Goal: Transaction & Acquisition: Purchase product/service

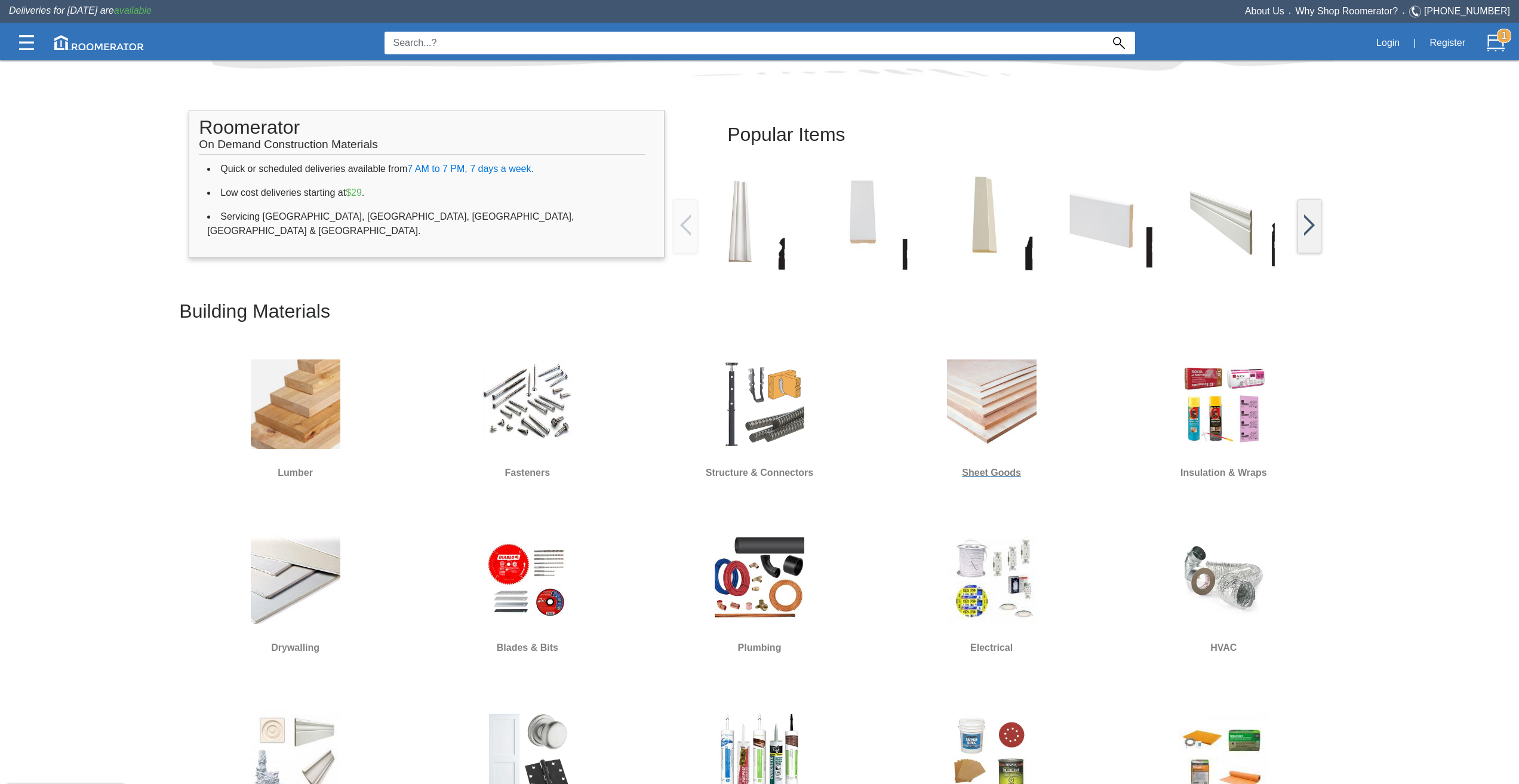
scroll to position [299, 0]
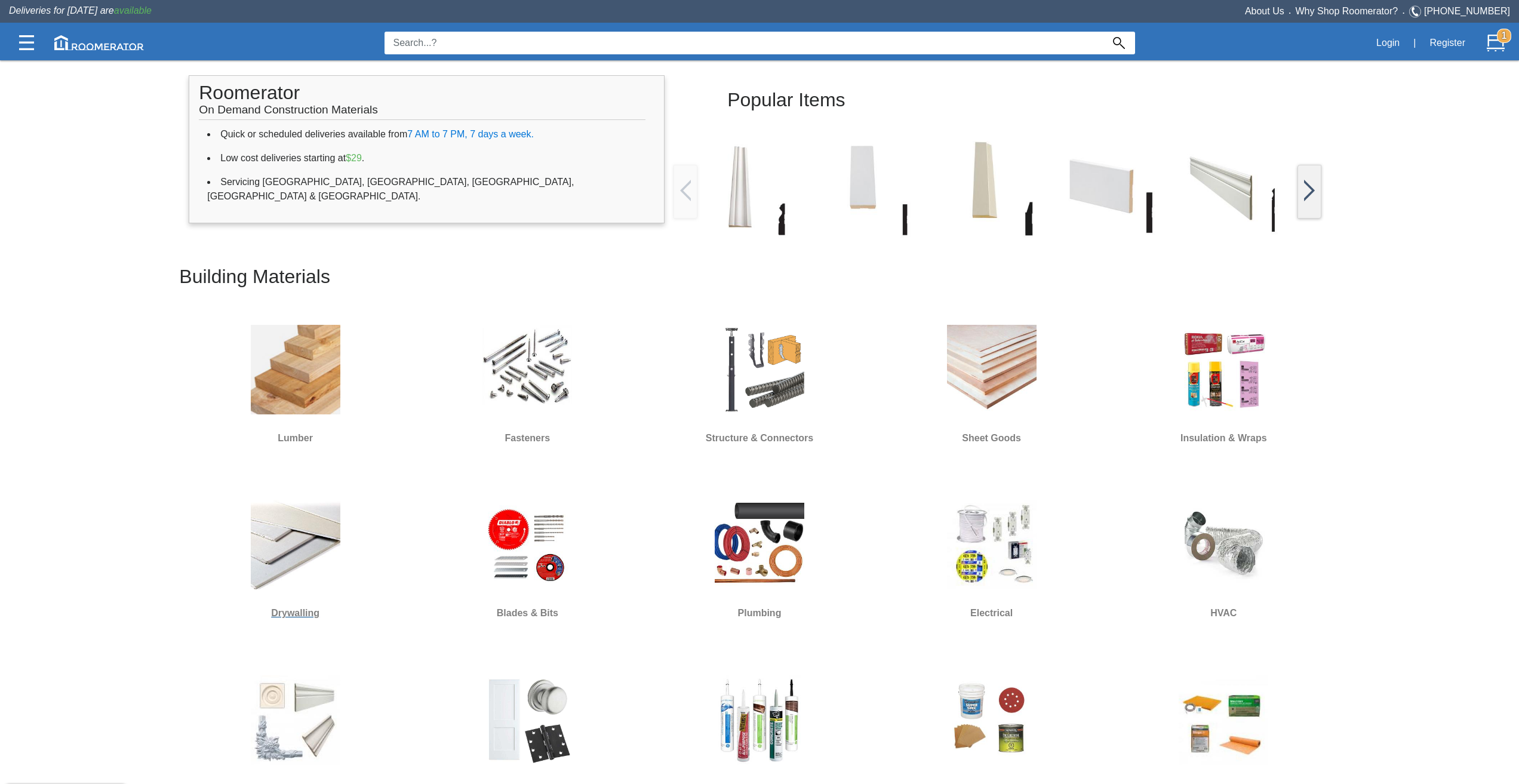
click at [285, 519] on img at bounding box center [295, 544] width 89 height 89
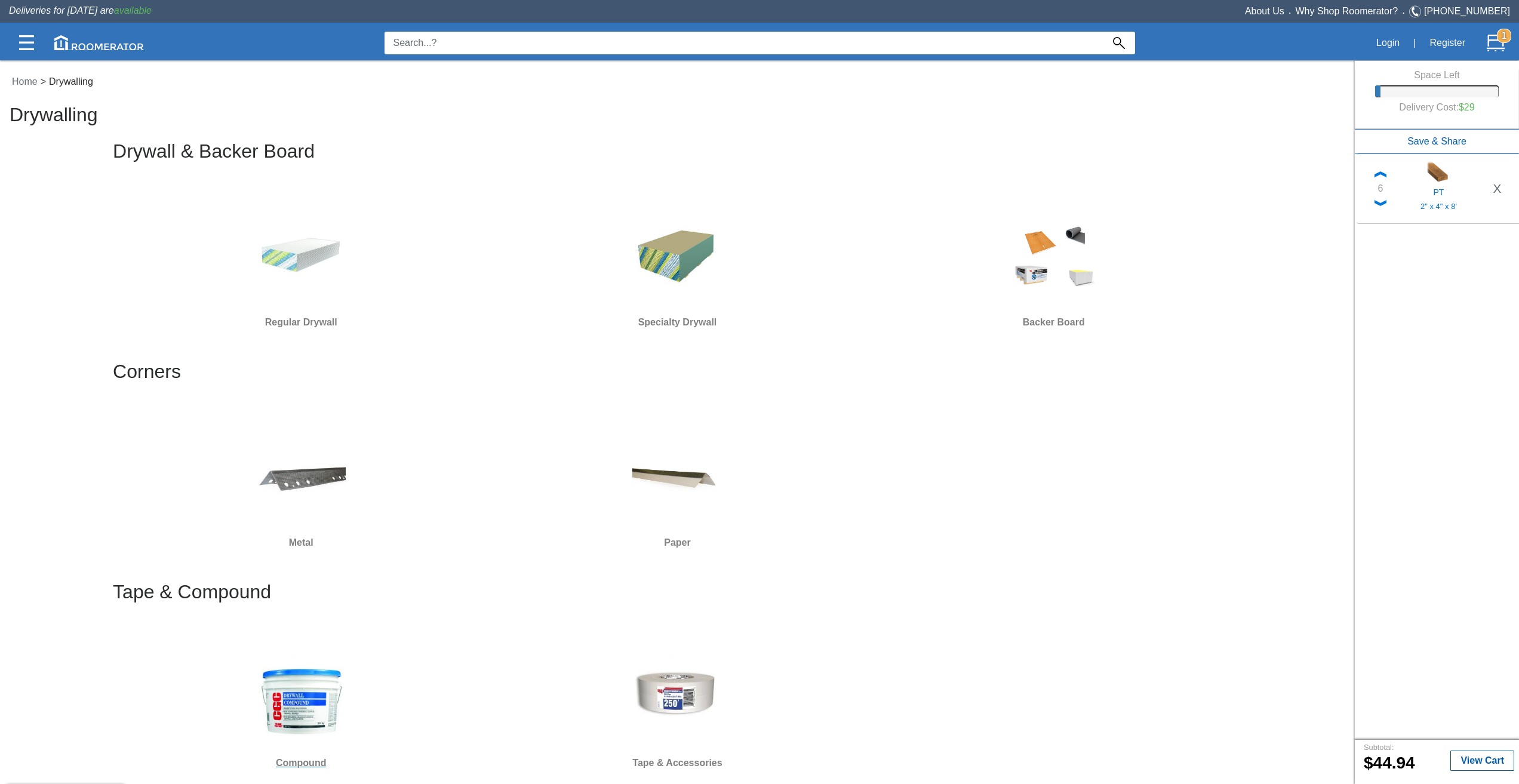
click at [317, 707] on img at bounding box center [301, 694] width 89 height 89
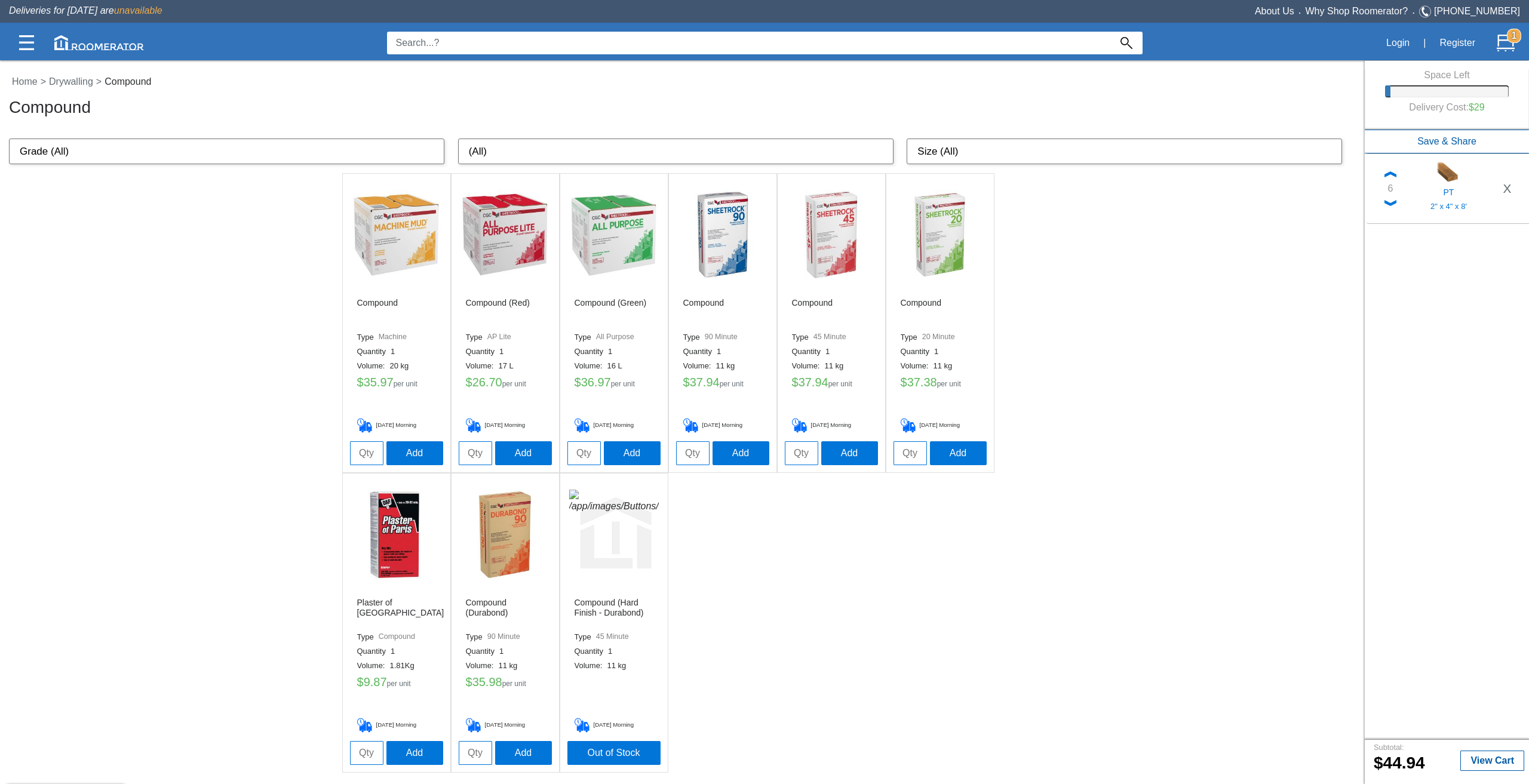
click at [558, 45] on input at bounding box center [749, 42] width 723 height 22
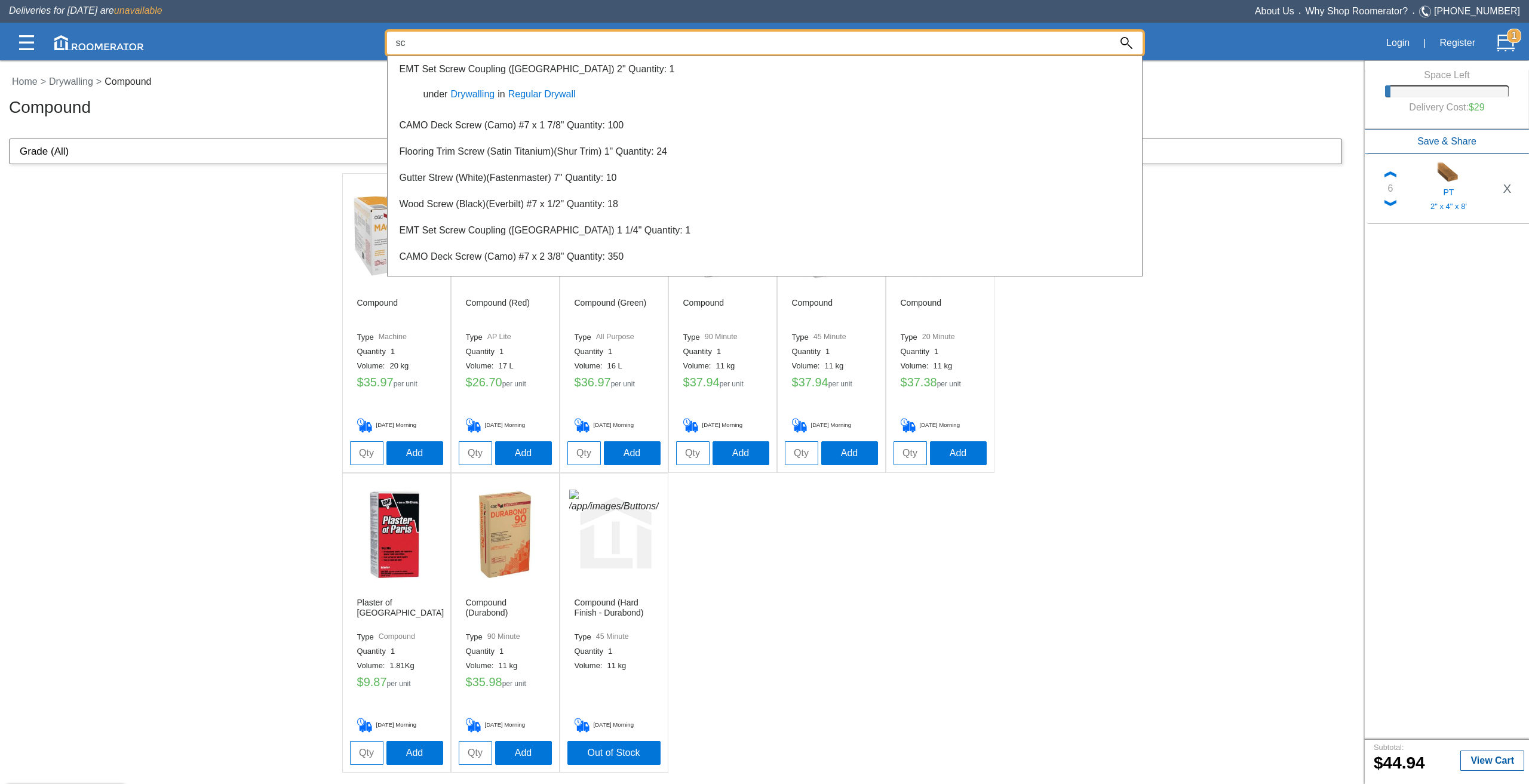
type input "s"
type input "fine screw"
drag, startPoint x: 1073, startPoint y: 617, endPoint x: 353, endPoint y: 208, distance: 828.1
click at [1073, 617] on div at bounding box center [764, 422] width 1529 height 724
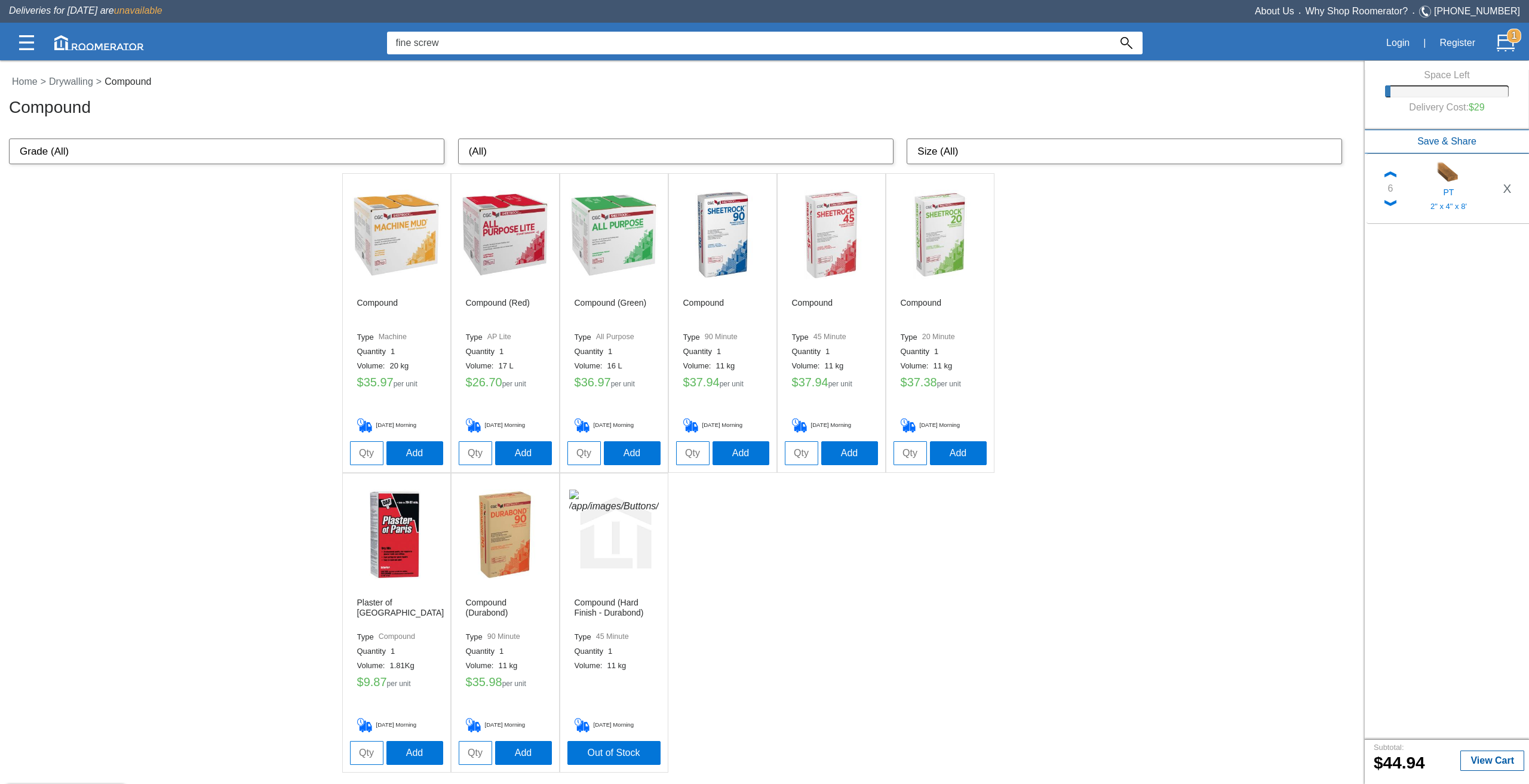
click at [46, 74] on nav "Home > Drywalling > Compound Compound" at bounding box center [681, 98] width 1362 height 65
drag, startPoint x: 31, startPoint y: 76, endPoint x: 285, endPoint y: 242, distance: 303.4
click at [30, 76] on div "Home > Drywalling > Compound Compound" at bounding box center [685, 95] width 1353 height 42
click at [26, 84] on link "Home" at bounding box center [25, 81] width 32 height 10
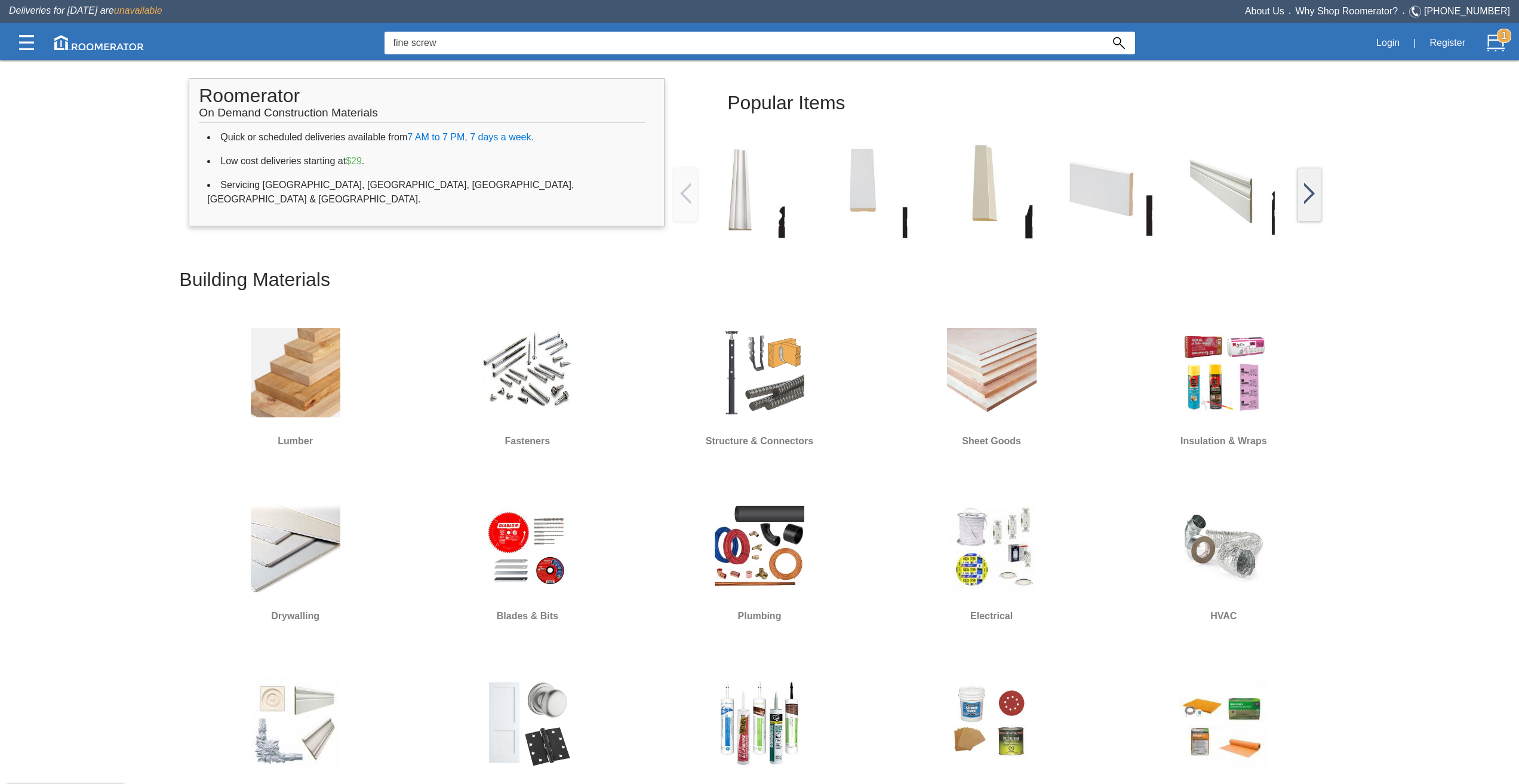
scroll to position [299, 0]
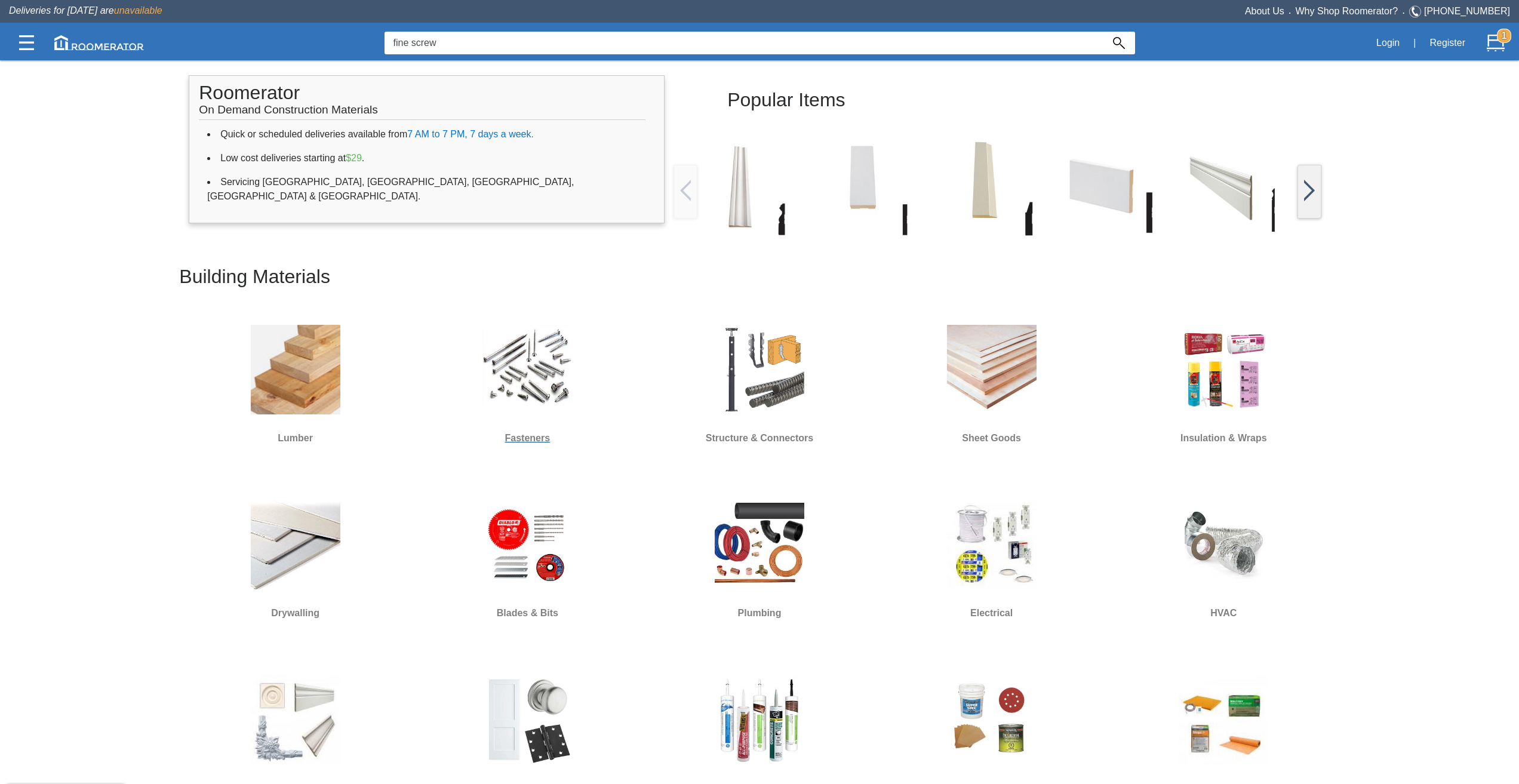
click at [503, 395] on img at bounding box center [527, 370] width 89 height 89
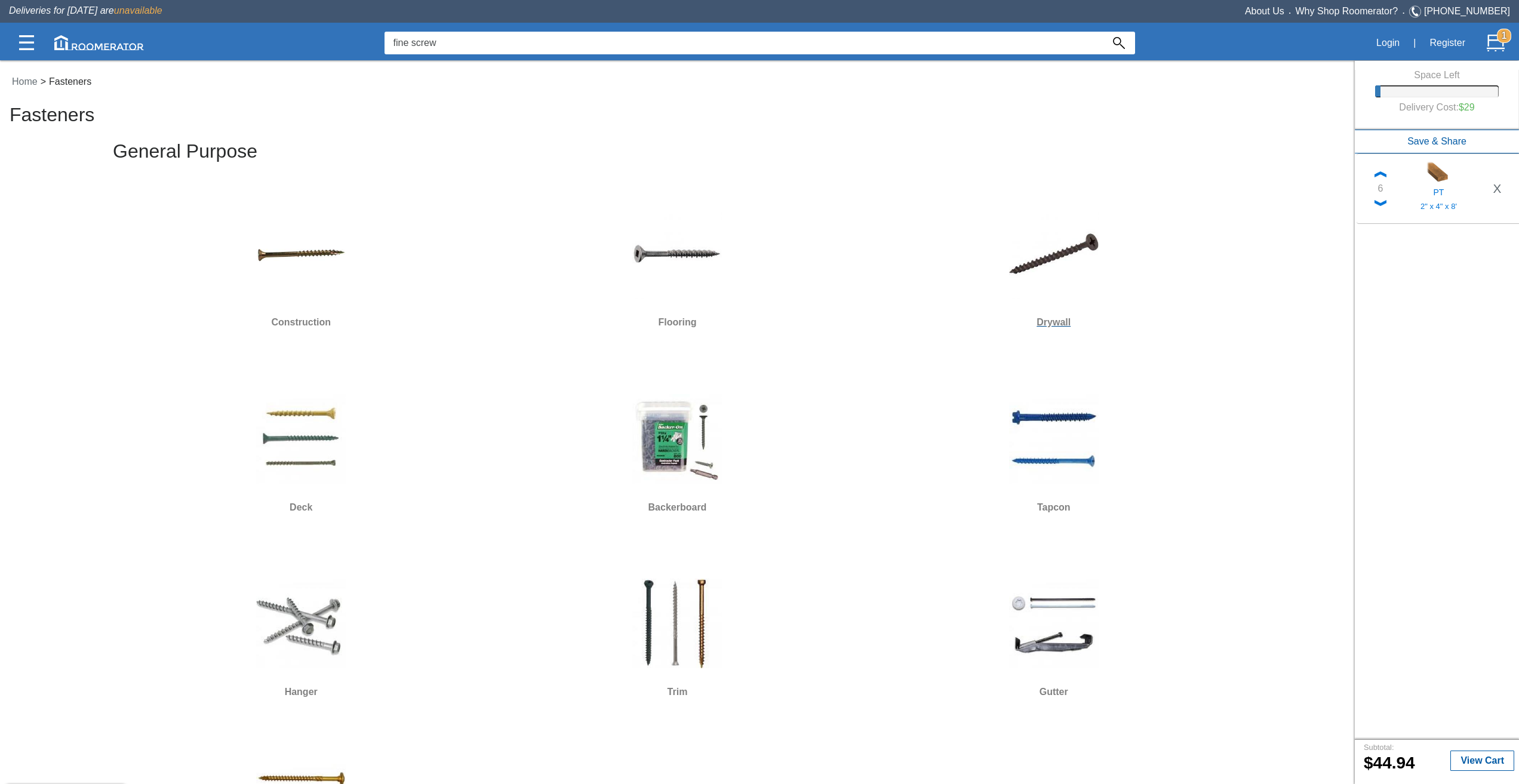
click at [1075, 263] on img at bounding box center [1054, 254] width 89 height 89
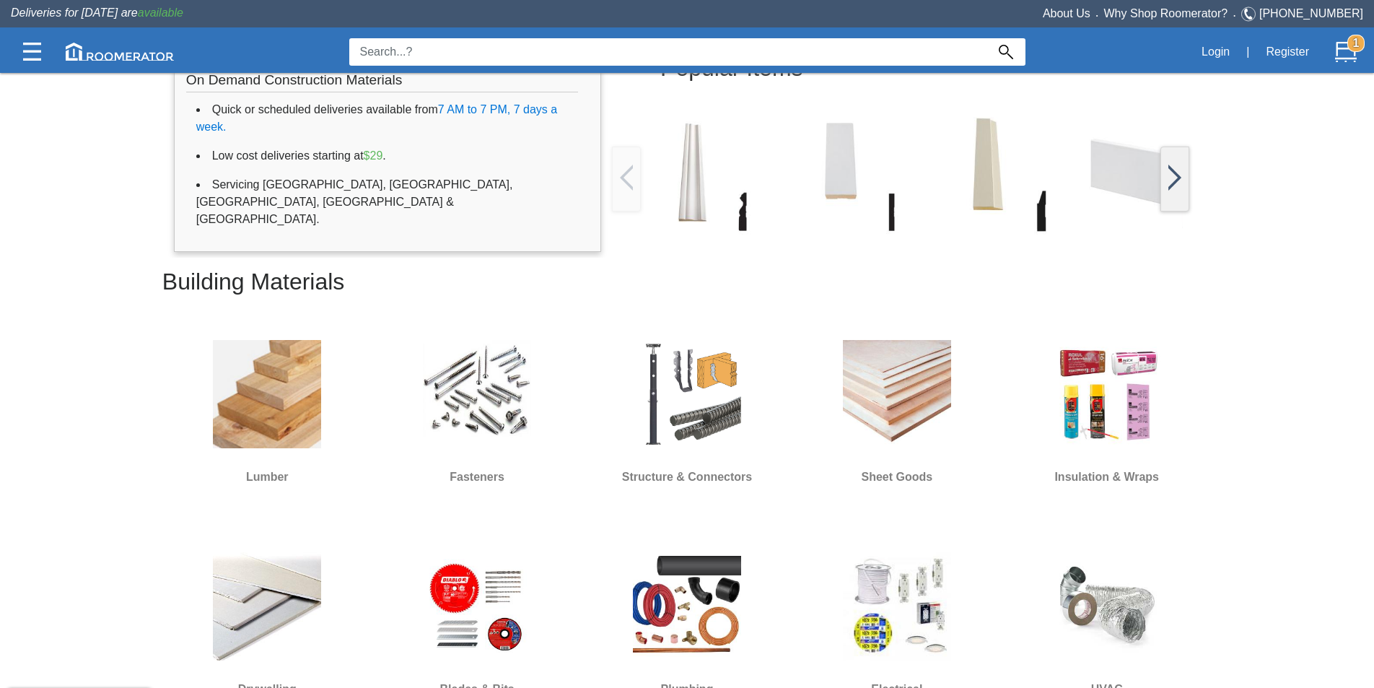
scroll to position [361, 0]
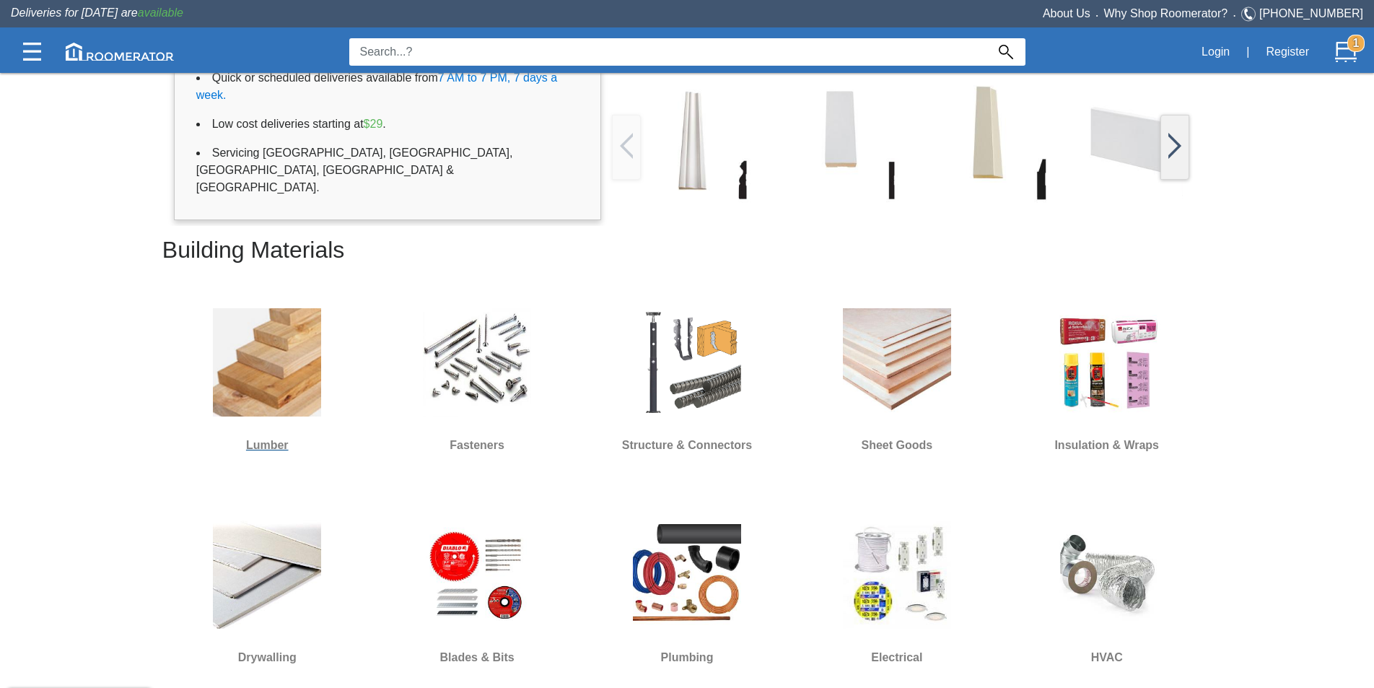
click at [276, 385] on img at bounding box center [267, 362] width 108 height 108
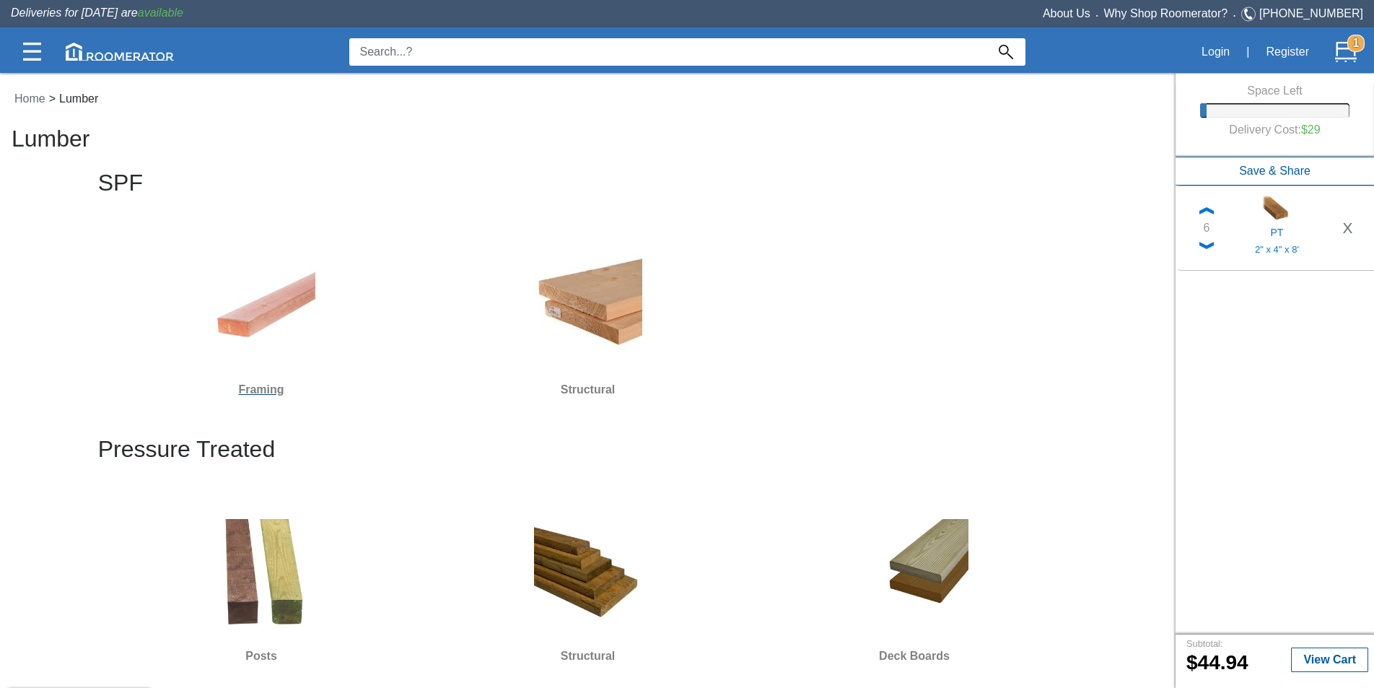
click at [272, 330] on img at bounding box center [261, 307] width 108 height 108
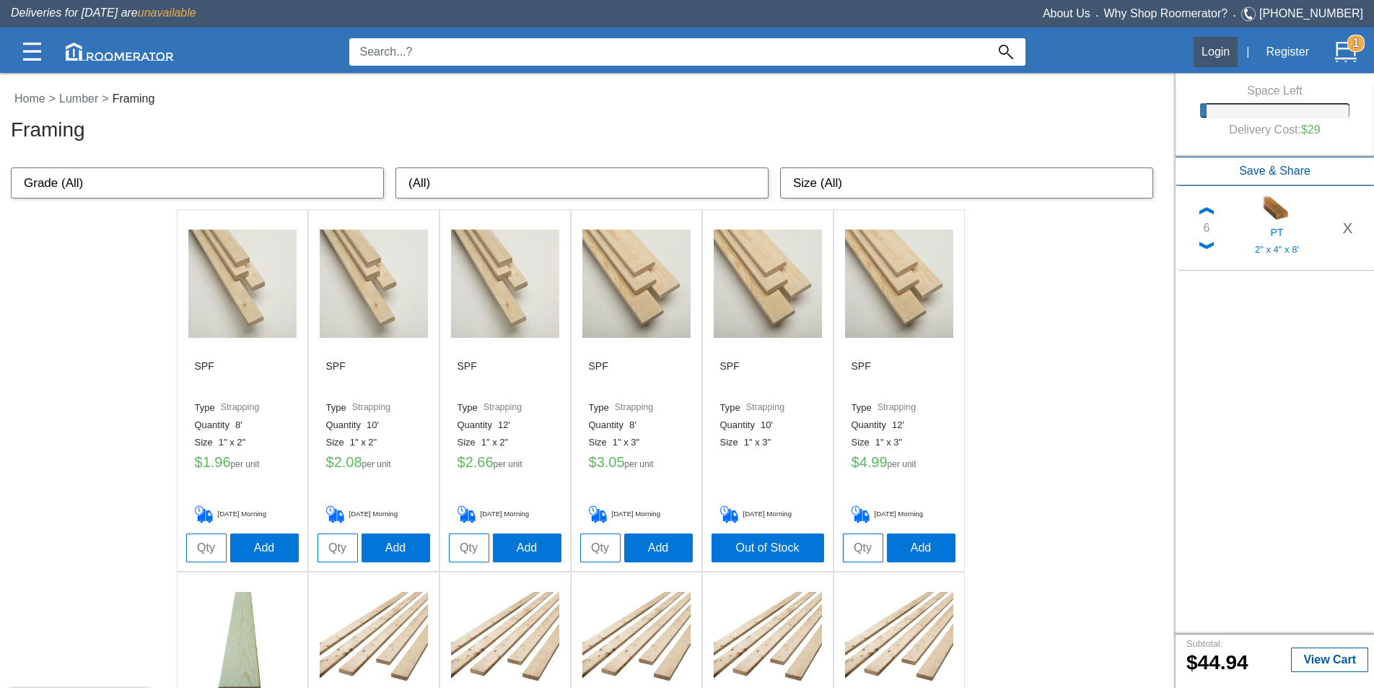
click at [1219, 51] on button "Login" at bounding box center [1216, 52] width 44 height 30
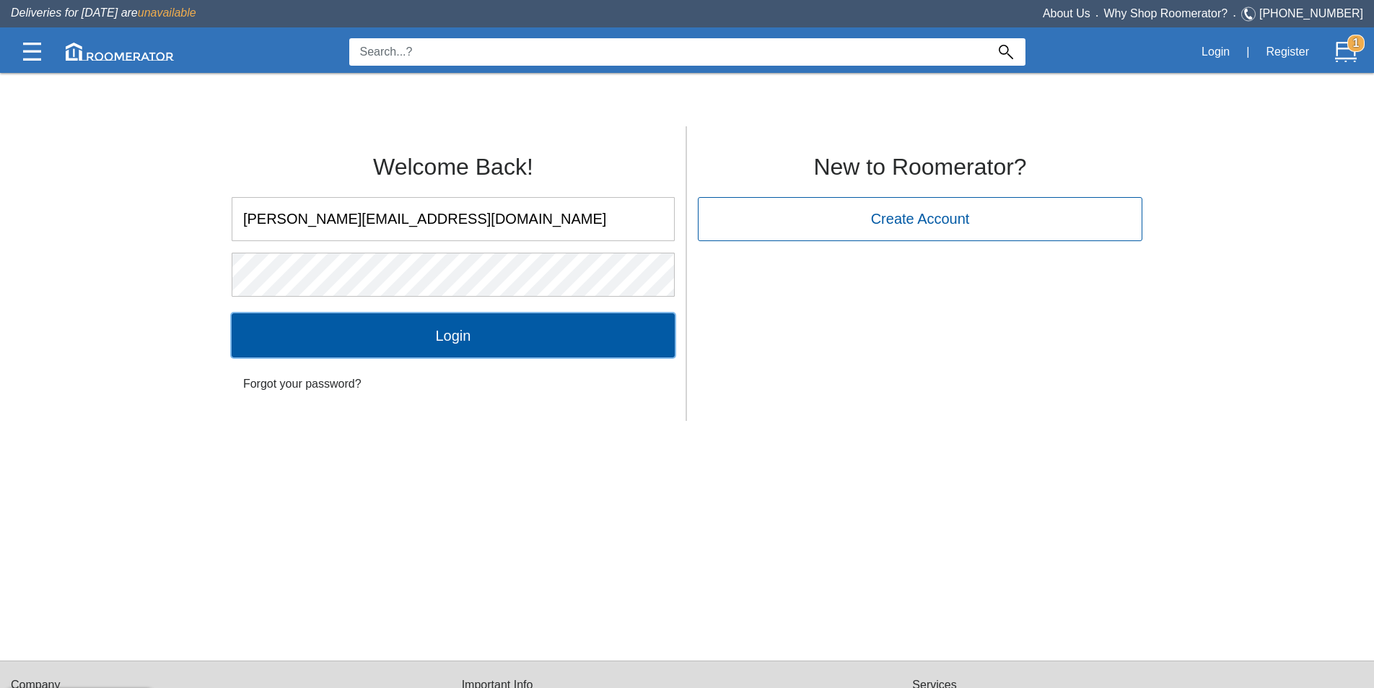
click at [468, 344] on input "Login" at bounding box center [453, 334] width 443 height 43
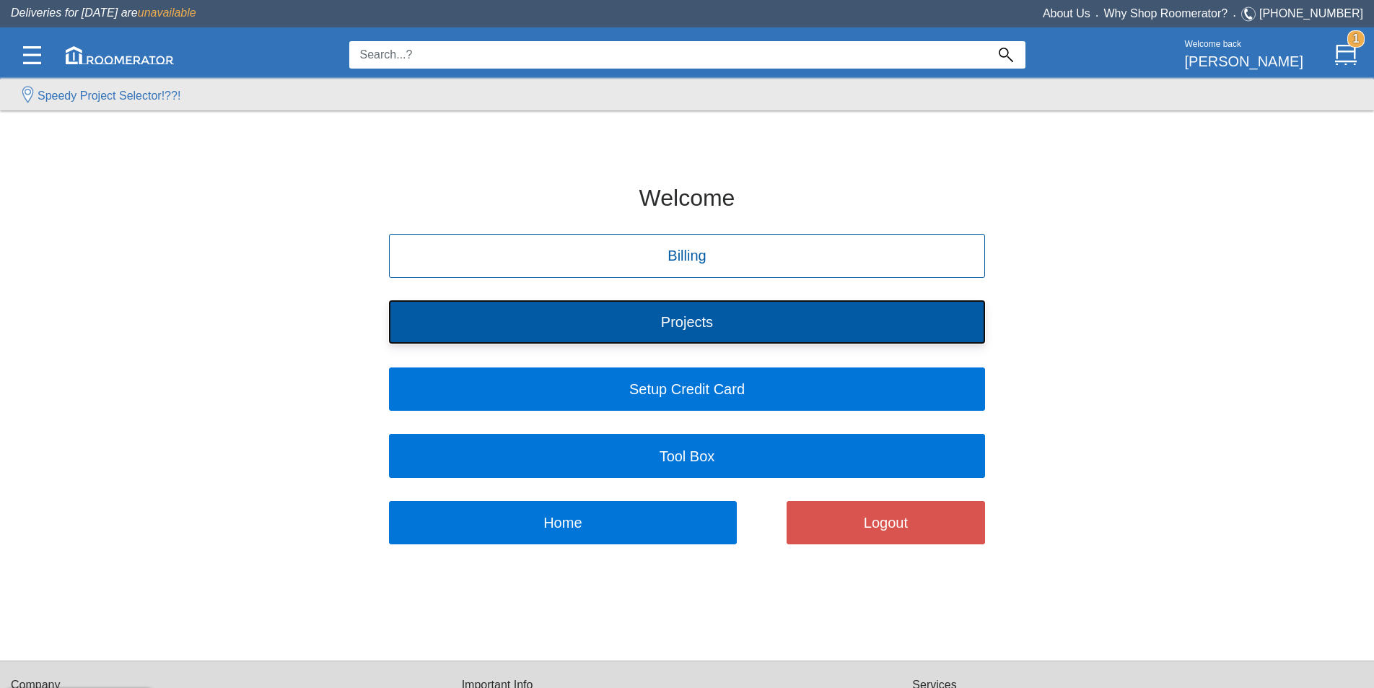
click at [706, 319] on button "Projects" at bounding box center [687, 321] width 596 height 43
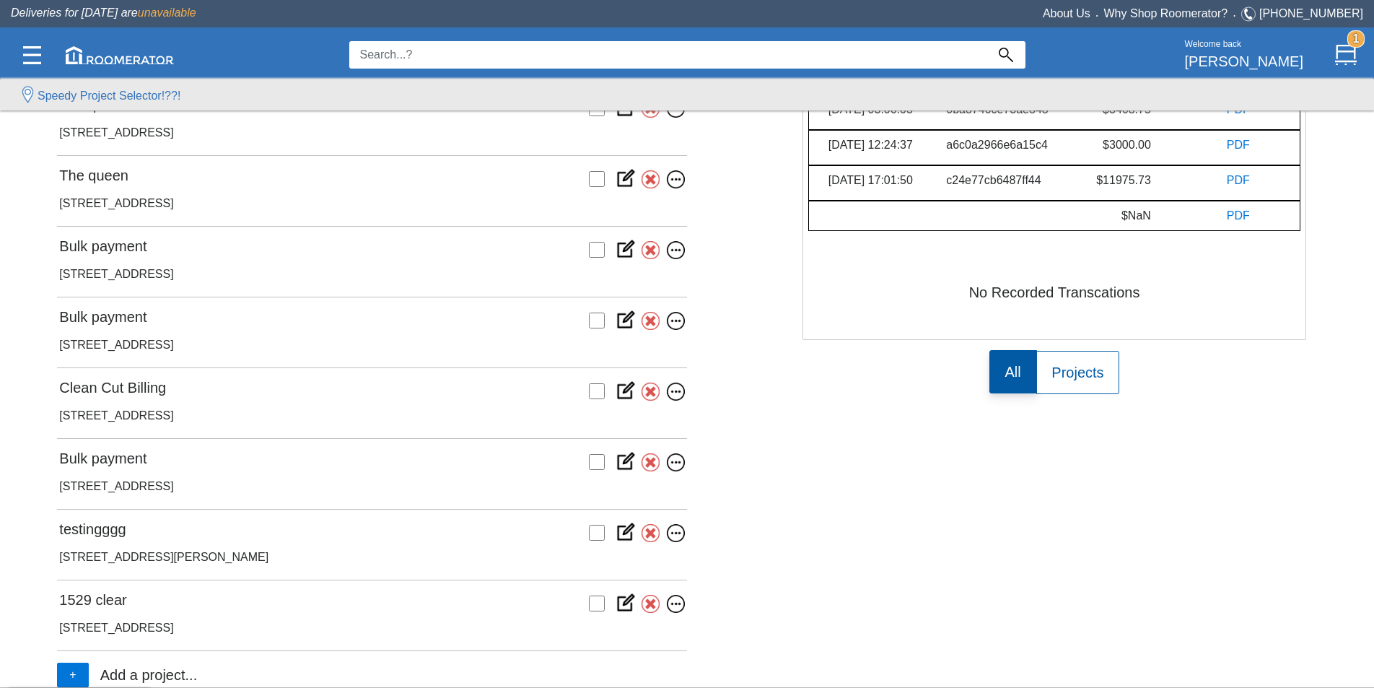
scroll to position [361, 0]
